Goal: Navigation & Orientation: Find specific page/section

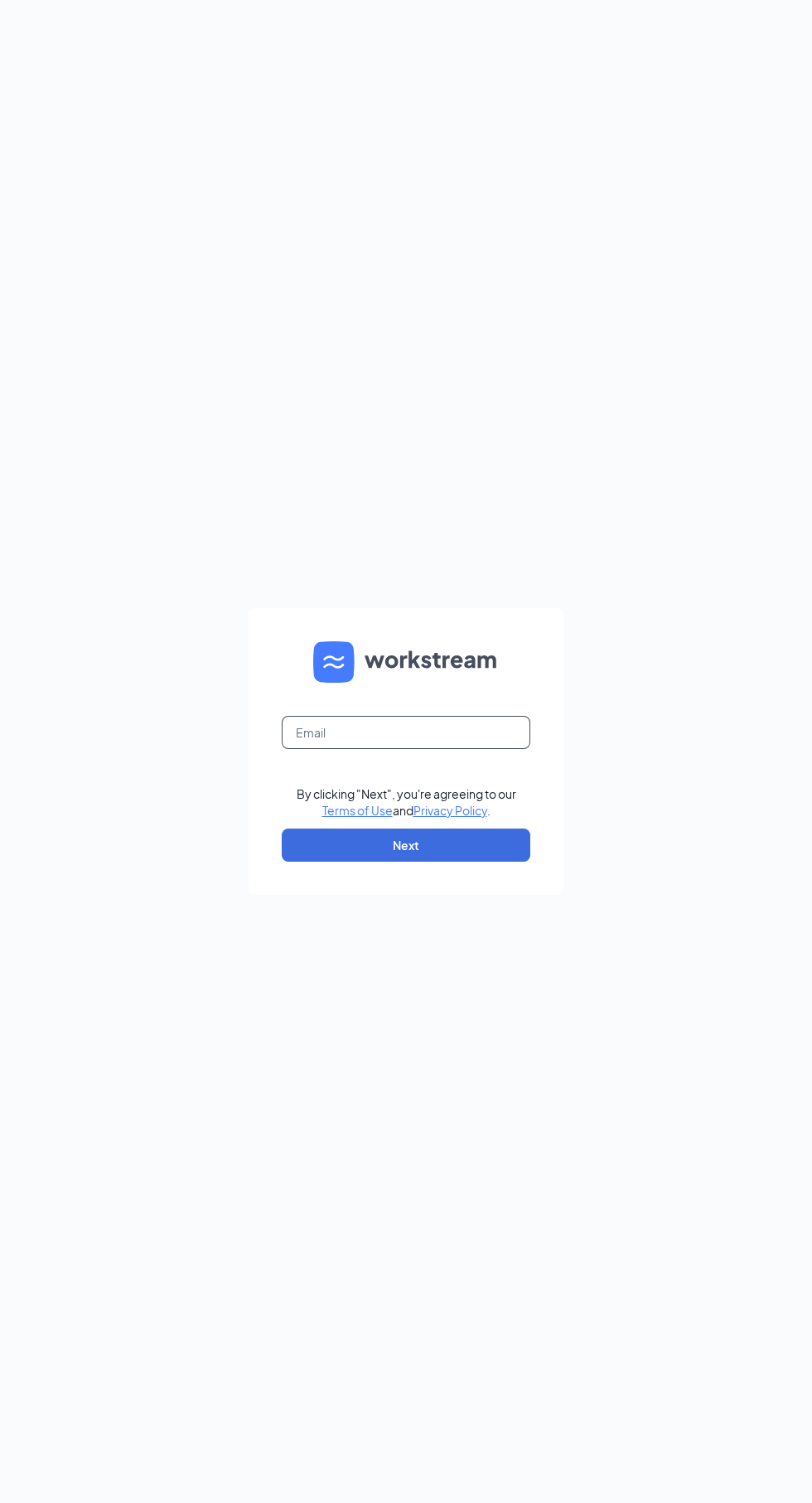
click at [381, 749] on input "text" at bounding box center [406, 732] width 249 height 33
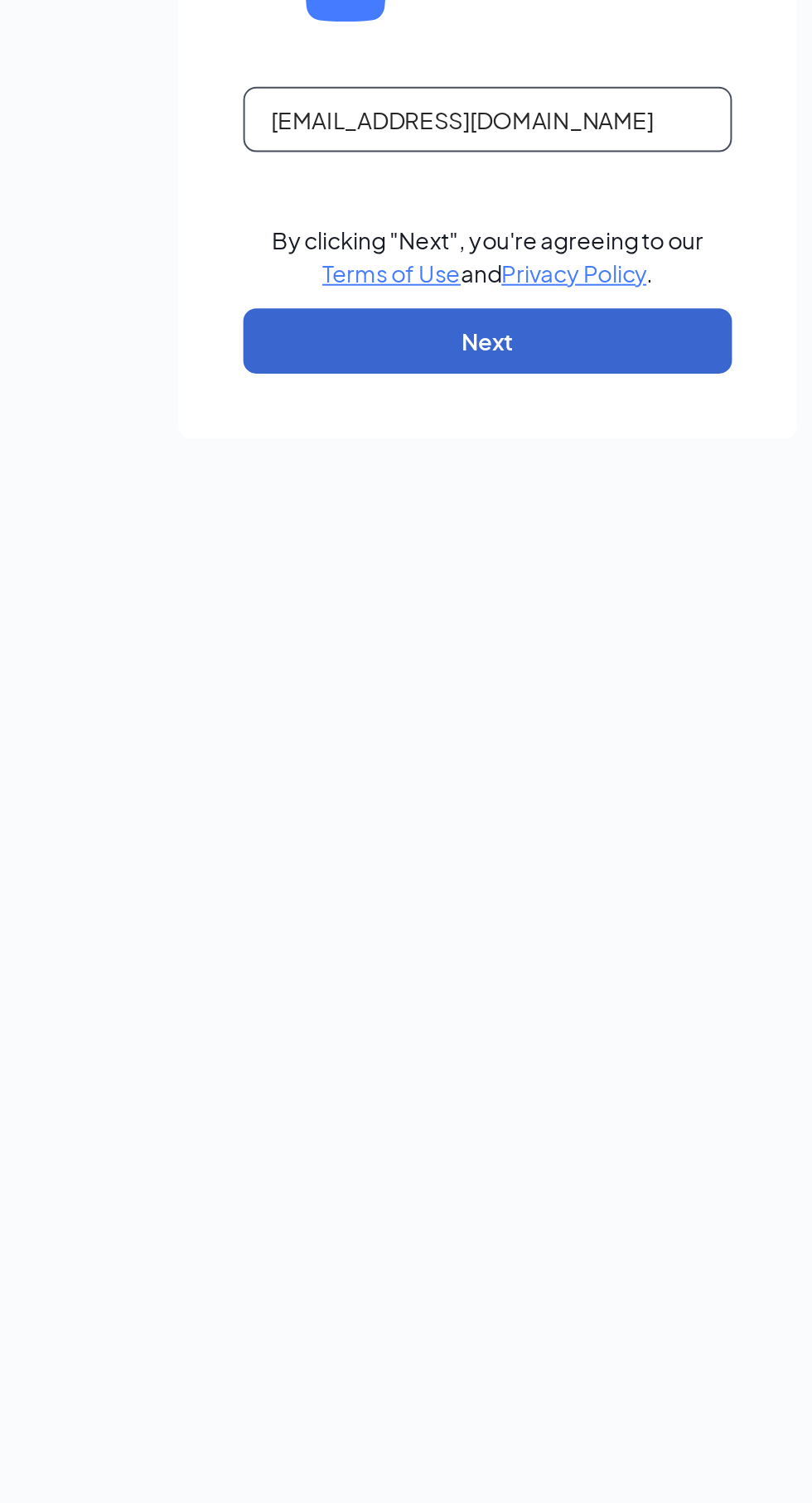
type input "Jrhodes@ddcoastal.com"
click at [441, 862] on button "Next" at bounding box center [406, 845] width 249 height 33
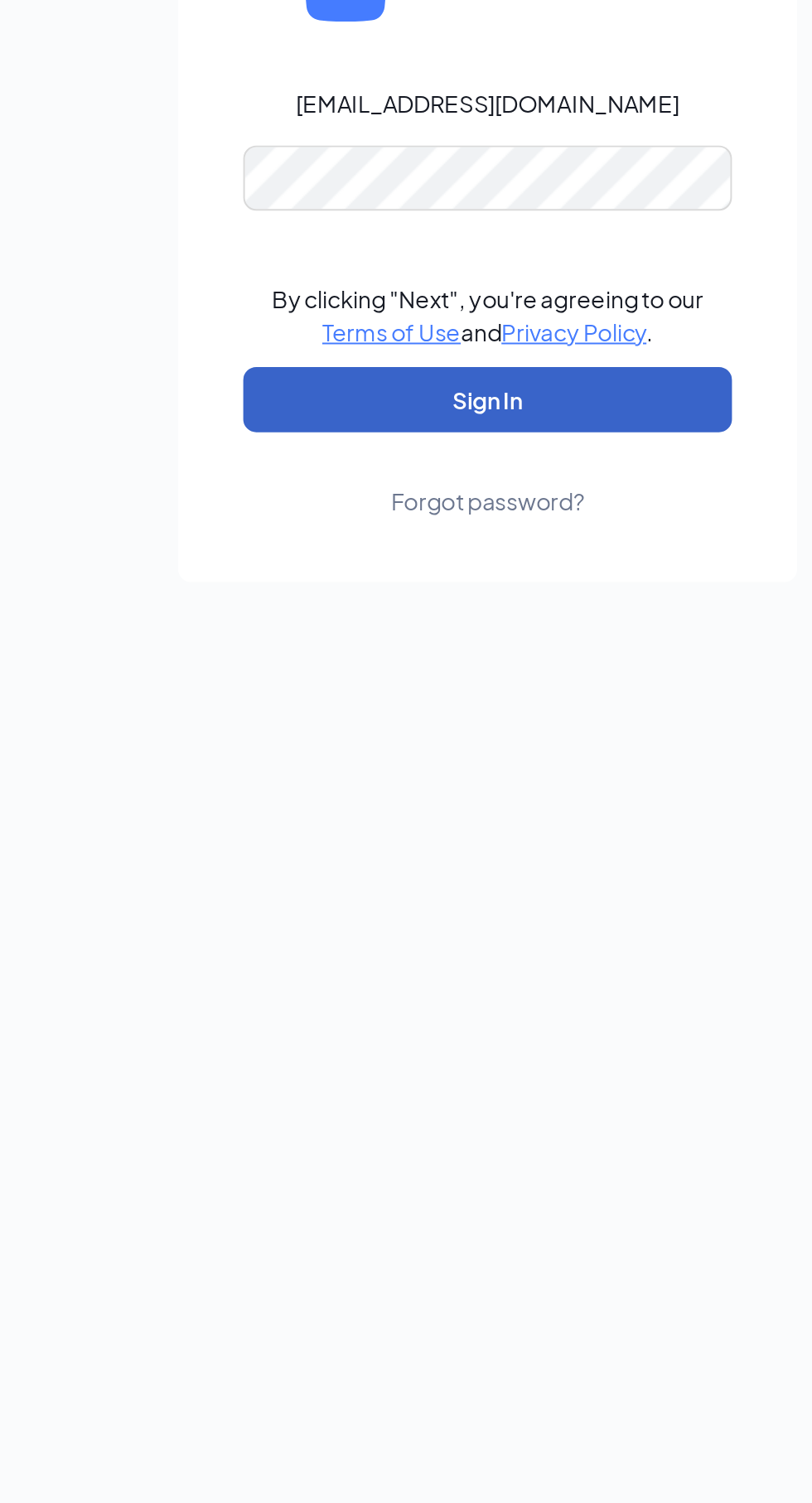
click at [491, 855] on button "Sign In" at bounding box center [406, 838] width 249 height 33
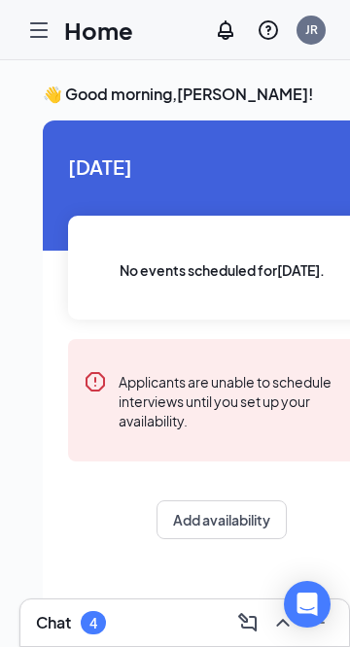
click at [27, 29] on icon "Hamburger" at bounding box center [38, 29] width 23 height 23
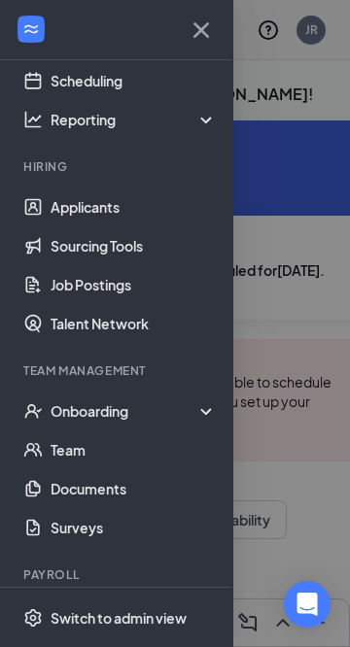
scroll to position [83, 0]
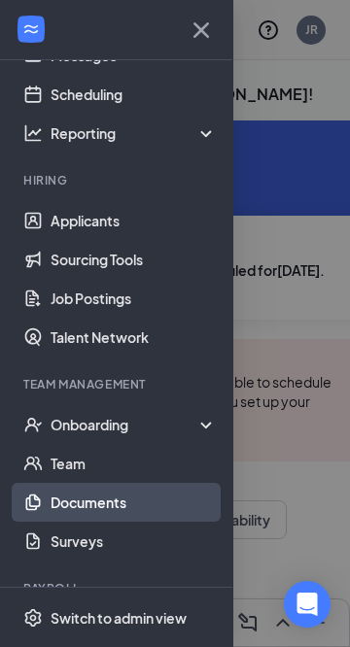
click at [127, 499] on link "Documents" at bounding box center [134, 502] width 166 height 39
